Goal: Information Seeking & Learning: Find specific fact

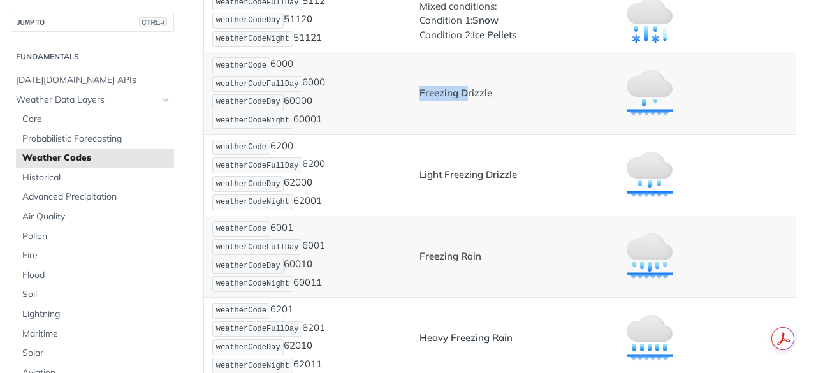
scroll to position [5375, 0]
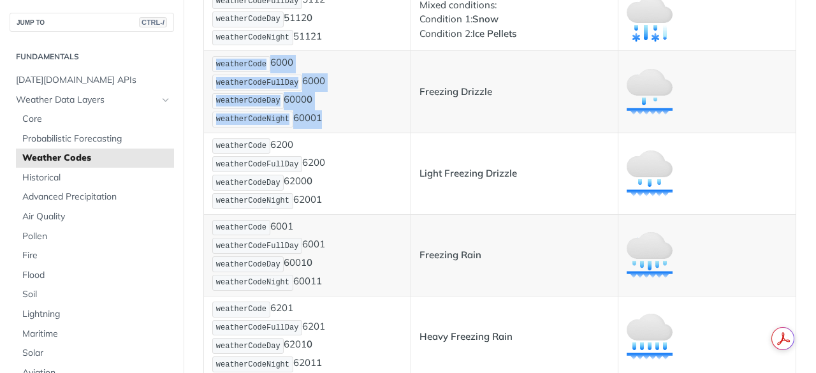
drag, startPoint x: 217, startPoint y: 67, endPoint x: 324, endPoint y: 120, distance: 119.7
click at [324, 120] on p "weatherCode 6000 weatherCodeFullDay 6000 weatherCodeDay 6000 0 weatherCodeNight…" at bounding box center [307, 91] width 190 height 73
copy p "weatherCode 6000 weatherCodeFullDay 6000 weatherCodeDay 6000 0 weatherCodeNight…"
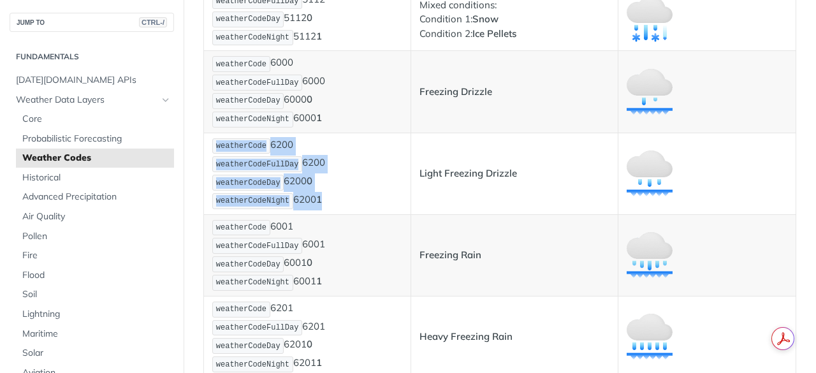
drag, startPoint x: 216, startPoint y: 145, endPoint x: 323, endPoint y: 198, distance: 119.5
click at [323, 198] on p "weatherCode 6200 weatherCodeFullDay 6200 weatherCodeDay 6200 0 weatherCodeNight…" at bounding box center [307, 173] width 190 height 73
copy p "weatherCode 6200 weatherCodeFullDay 6200 weatherCodeDay 6200 0 weatherCodeNight…"
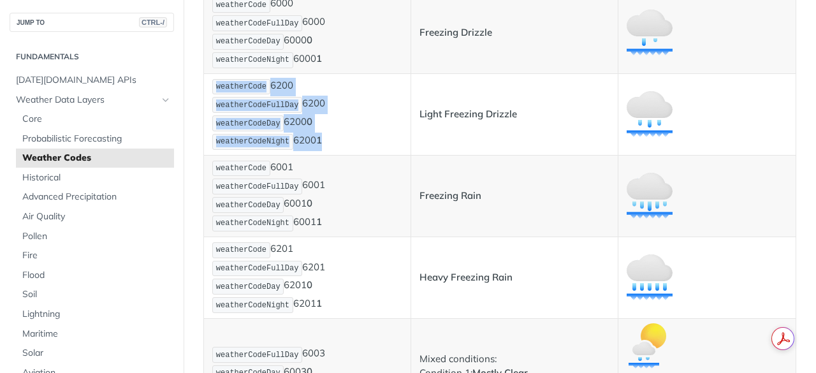
scroll to position [5435, 0]
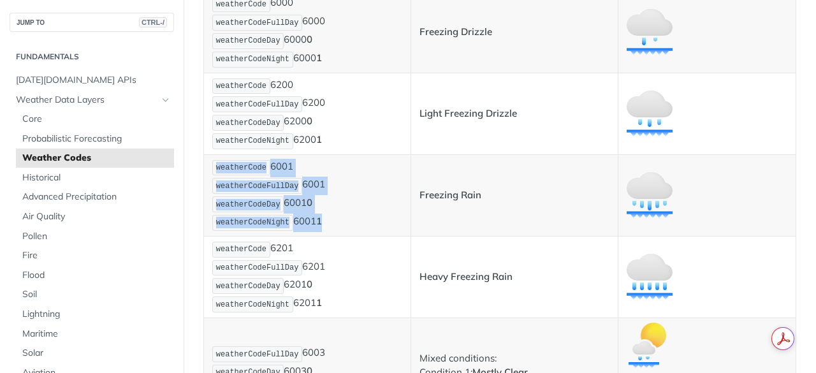
drag, startPoint x: 216, startPoint y: 166, endPoint x: 328, endPoint y: 221, distance: 124.3
click at [328, 221] on p "weatherCode 6001 weatherCodeFullDay 6001 weatherCodeDay 6001 0 weatherCodeNight…" at bounding box center [307, 195] width 190 height 73
copy p "weatherCode 6001 weatherCodeFullDay 6001 weatherCodeDay 6001 0 weatherCodeNight…"
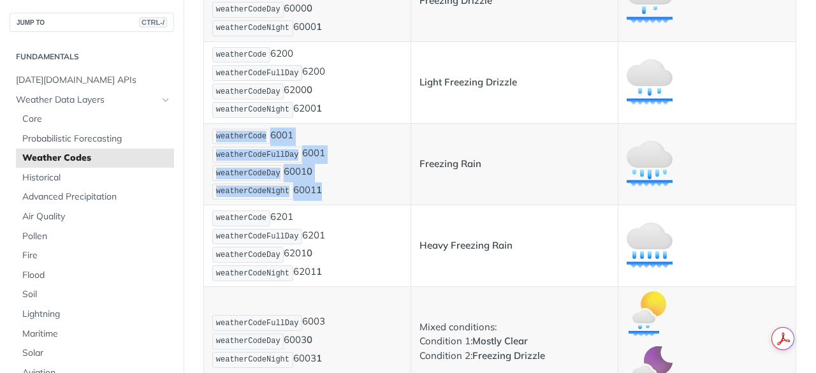
scroll to position [5467, 0]
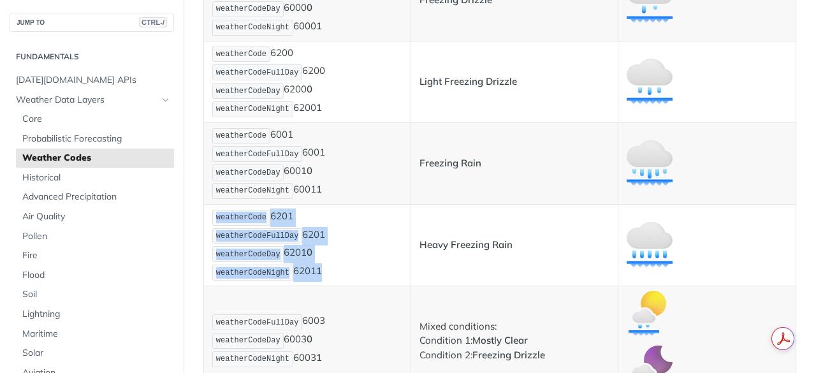
drag, startPoint x: 217, startPoint y: 218, endPoint x: 341, endPoint y: 277, distance: 137.5
click at [341, 277] on p "weatherCode 6201 weatherCodeFullDay 6201 weatherCodeDay 6201 0 weatherCodeNight…" at bounding box center [307, 244] width 190 height 73
copy p "weatherCode 6201 weatherCodeFullDay 6201 weatherCodeDay 6201 0 weatherCodeNight…"
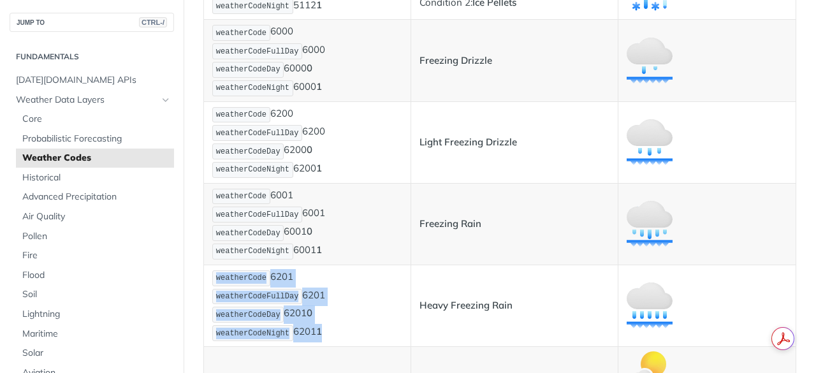
scroll to position [5400, 0]
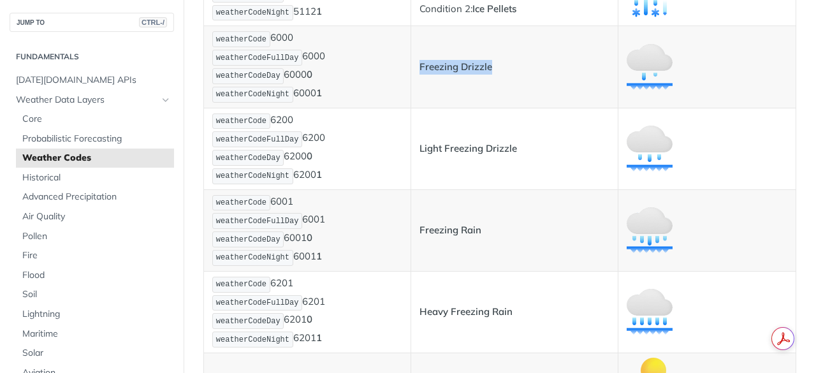
drag, startPoint x: 416, startPoint y: 68, endPoint x: 493, endPoint y: 68, distance: 77.1
click at [493, 68] on p "Freezing Drizzle" at bounding box center [514, 67] width 190 height 15
copy strong "Freezing Drizzle"
drag, startPoint x: 418, startPoint y: 149, endPoint x: 513, endPoint y: 146, distance: 95.0
click at [513, 146] on strong "Light Freezing Drizzle" at bounding box center [468, 148] width 98 height 12
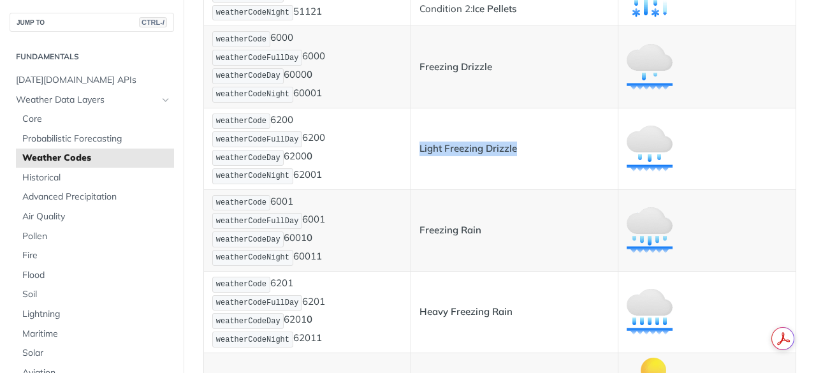
copy strong "Light Freezing Drizzle"
drag, startPoint x: 419, startPoint y: 233, endPoint x: 483, endPoint y: 235, distance: 64.4
click at [483, 235] on p "Freezing Rain" at bounding box center [514, 230] width 190 height 15
copy strong "Freezing Rain"
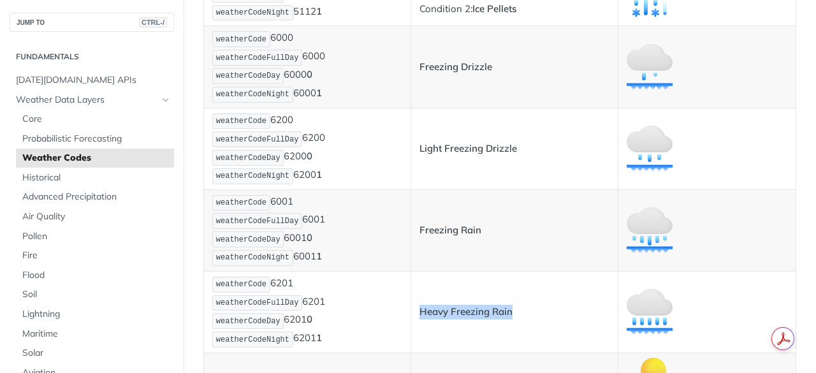
drag, startPoint x: 417, startPoint y: 316, endPoint x: 514, endPoint y: 321, distance: 97.0
click at [514, 321] on td "Heavy Freezing Rain" at bounding box center [514, 312] width 207 height 82
copy strong "Heavy Freezing Rain"
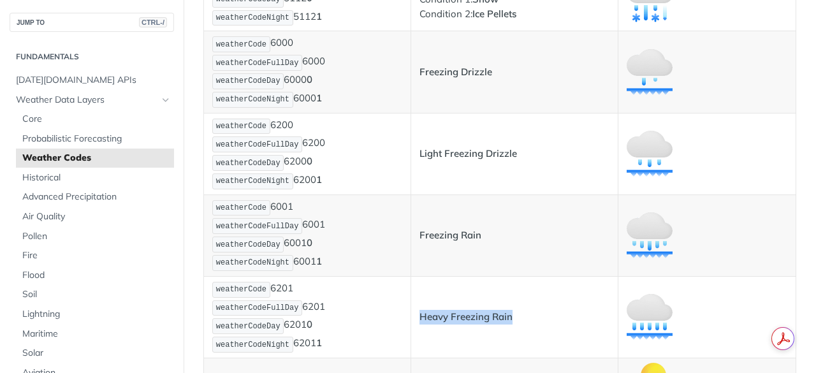
scroll to position [5394, 0]
click at [474, 314] on strong "Heavy Freezing Rain" at bounding box center [465, 317] width 93 height 12
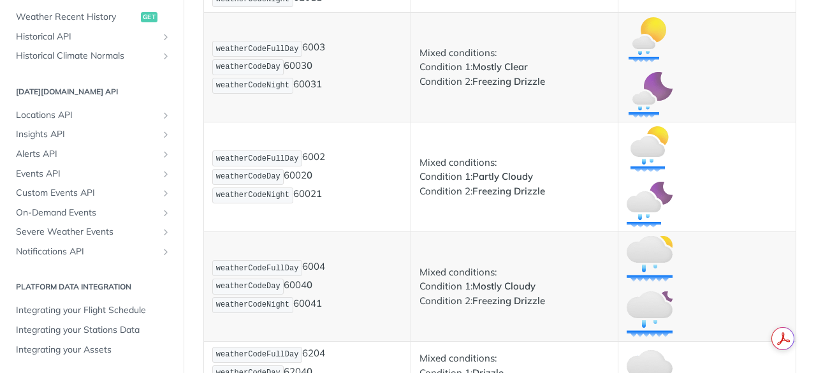
scroll to position [5743, 0]
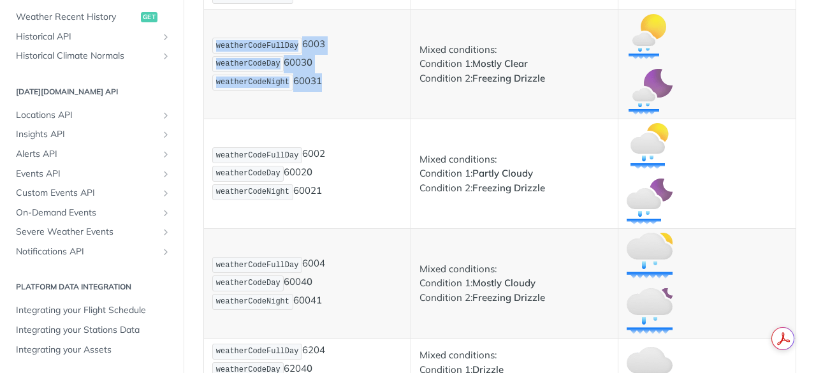
drag, startPoint x: 216, startPoint y: 46, endPoint x: 335, endPoint y: 98, distance: 130.2
click at [335, 98] on td "weatherCodeFullDay 6003 weatherCodeDay 6003 0 weatherCodeNight 6003 1" at bounding box center [307, 64] width 207 height 110
copy p "weatherCodeFullDay 6003 weatherCodeDay 6003 0 weatherCodeNight 6003 1"
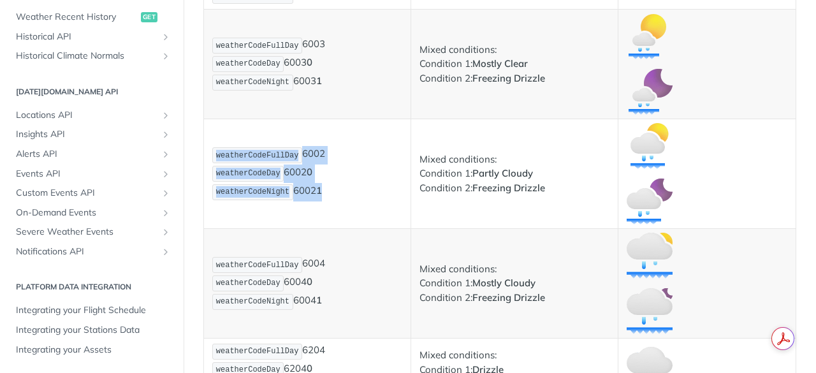
drag, startPoint x: 216, startPoint y: 157, endPoint x: 345, endPoint y: 191, distance: 133.3
click at [345, 191] on p "weatherCodeFullDay 6002 weatherCodeDay 6002 0 weatherCodeNight 6002 1" at bounding box center [307, 173] width 190 height 55
copy p "weatherCodeFullDay 6002 weatherCodeDay 6002 0 weatherCodeNight 6002 1"
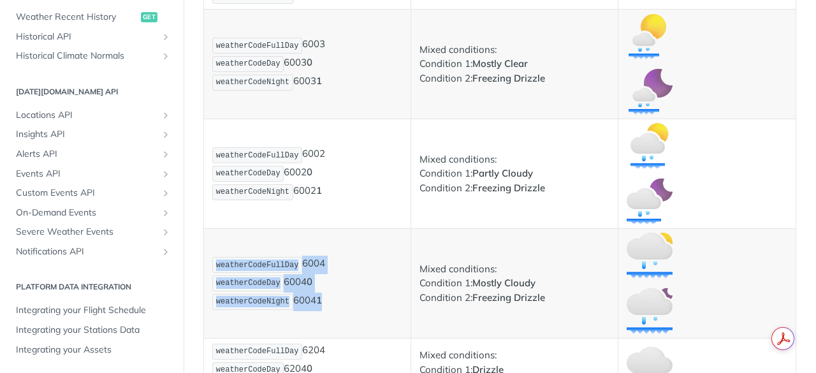
drag, startPoint x: 216, startPoint y: 268, endPoint x: 338, endPoint y: 294, distance: 124.4
click at [338, 294] on p "weatherCodeFullDay 6004 weatherCodeDay 6004 0 weatherCodeNight 6004 1" at bounding box center [307, 283] width 190 height 55
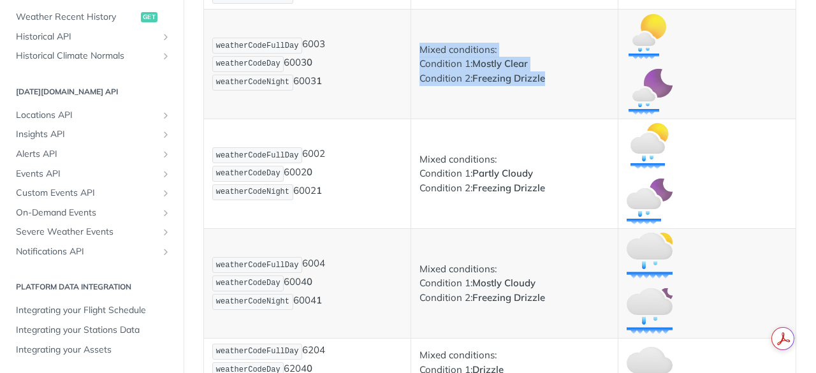
drag, startPoint x: 417, startPoint y: 49, endPoint x: 554, endPoint y: 79, distance: 140.3
click at [554, 79] on p "Mixed conditions: Condition 1: Mostly Clear Condition 2: Freezing Drizzle" at bounding box center [514, 64] width 190 height 43
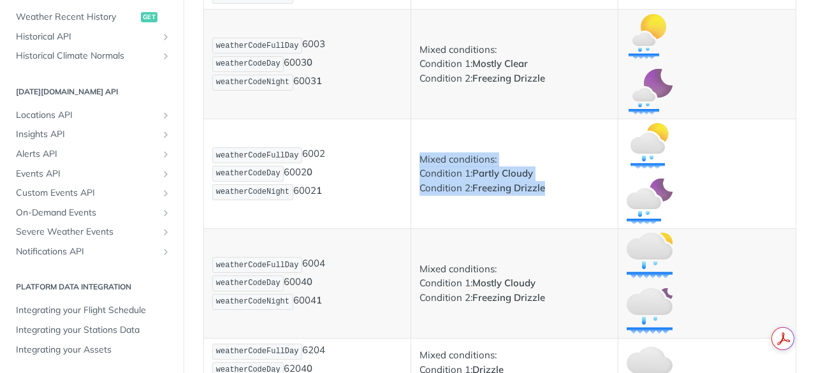
drag, startPoint x: 417, startPoint y: 157, endPoint x: 564, endPoint y: 195, distance: 152.2
click at [564, 195] on p "Mixed conditions: Condition 1: Partly Cloudy Condition 2: Freezing Drizzle" at bounding box center [514, 173] width 190 height 43
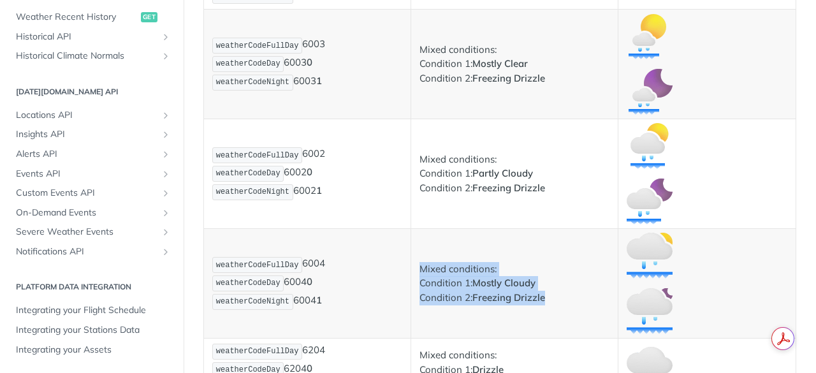
drag, startPoint x: 419, startPoint y: 269, endPoint x: 564, endPoint y: 309, distance: 150.0
click at [564, 309] on td "Mixed conditions: Condition 1: Mostly Cloudy Condition 2: Freezing Drizzle" at bounding box center [514, 283] width 207 height 110
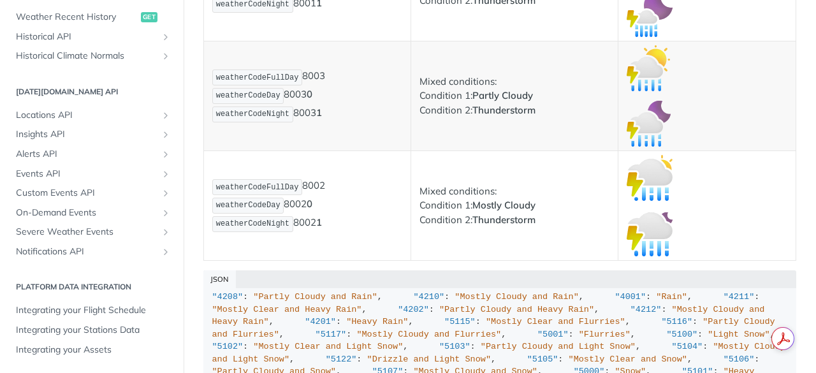
scroll to position [9093, 0]
